Goal: Information Seeking & Learning: Learn about a topic

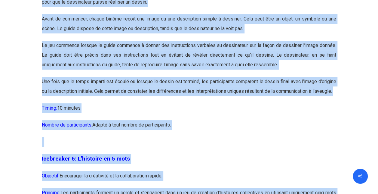
scroll to position [1212, 0]
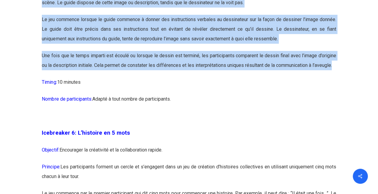
drag, startPoint x: 41, startPoint y: 59, endPoint x: 342, endPoint y: 78, distance: 301.7
copy div "Icebreaker 5: Le dessin à l’aveugle Objectif: Encourager la communication et la…"
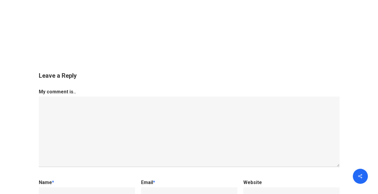
scroll to position [6235, 0]
